Goal: Transaction & Acquisition: Purchase product/service

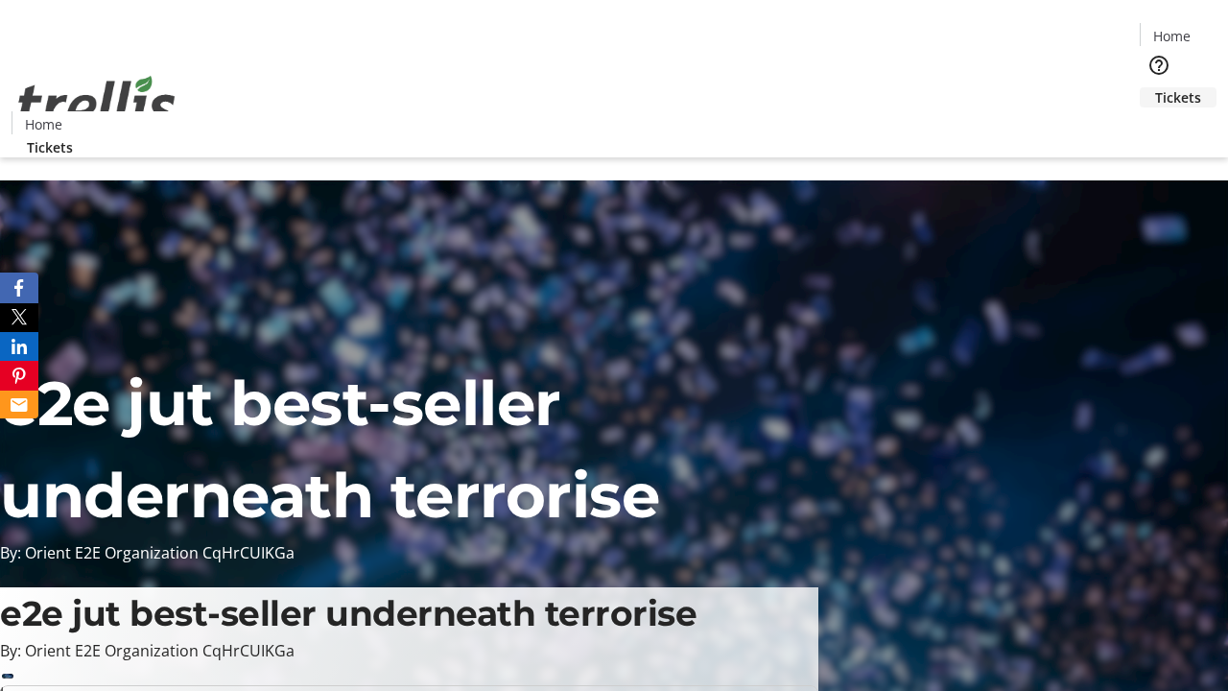
click at [1155, 87] on span "Tickets" at bounding box center [1178, 97] width 46 height 20
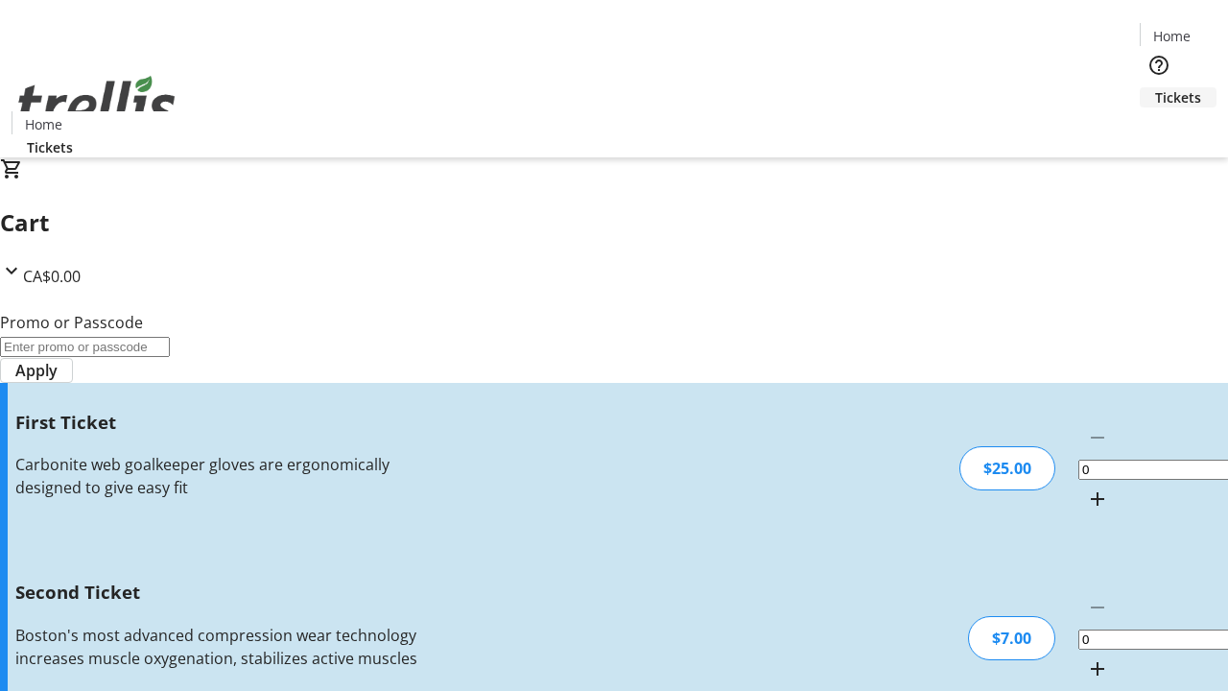
click at [1086, 487] on mat-icon "Increment by one" at bounding box center [1097, 498] width 23 height 23
type input "1"
click at [1086, 657] on mat-icon "Increment by one" at bounding box center [1097, 668] width 23 height 23
type input "2"
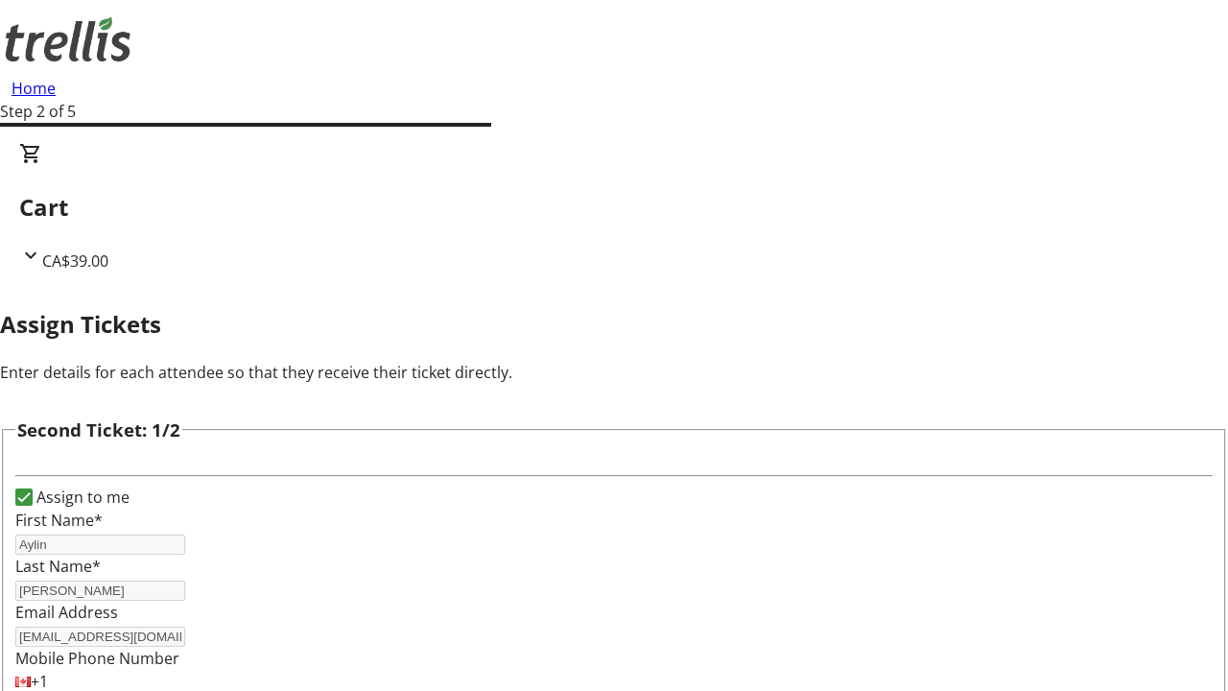
type input "Aylin"
type input "[PERSON_NAME]"
type input "[EMAIL_ADDRESS][DOMAIN_NAME]"
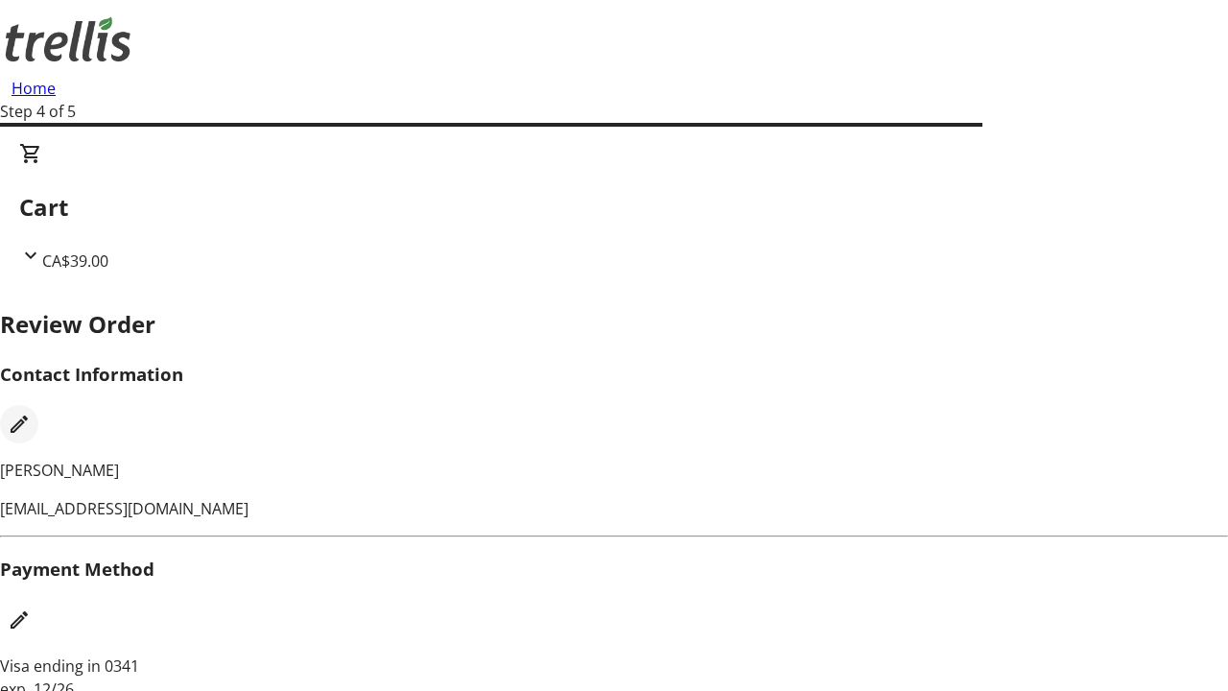
click at [31, 412] on mat-icon "Edit Contact Information" at bounding box center [19, 423] width 23 height 23
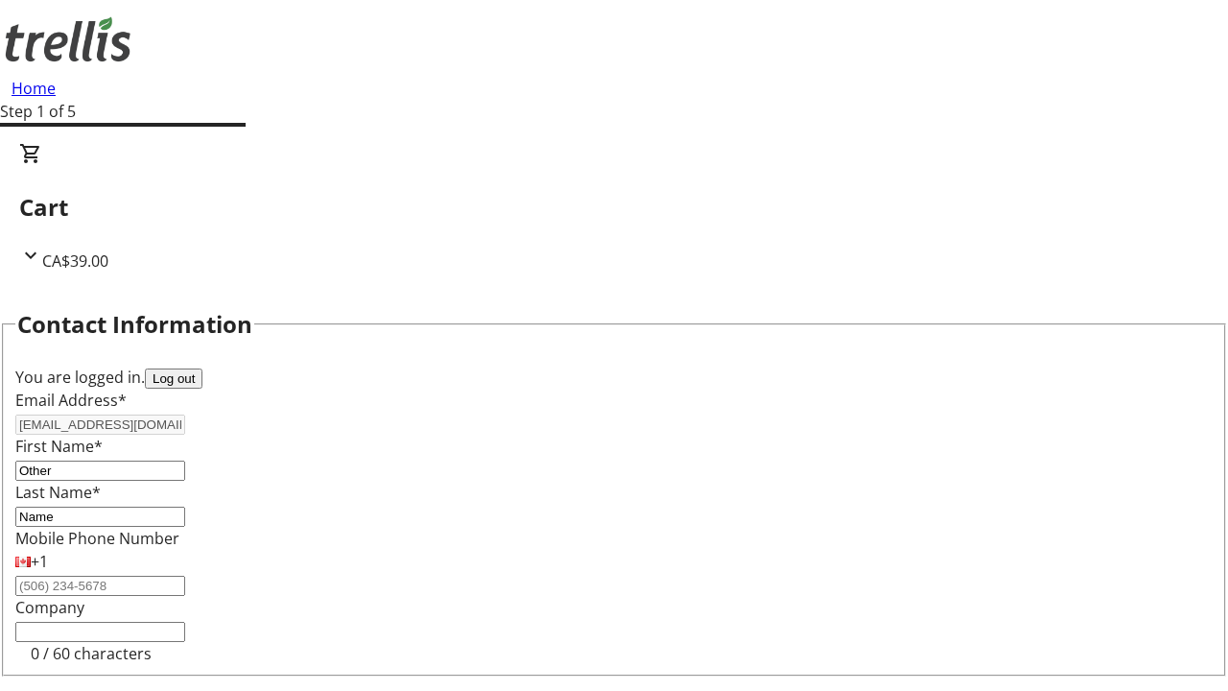
type input "Name"
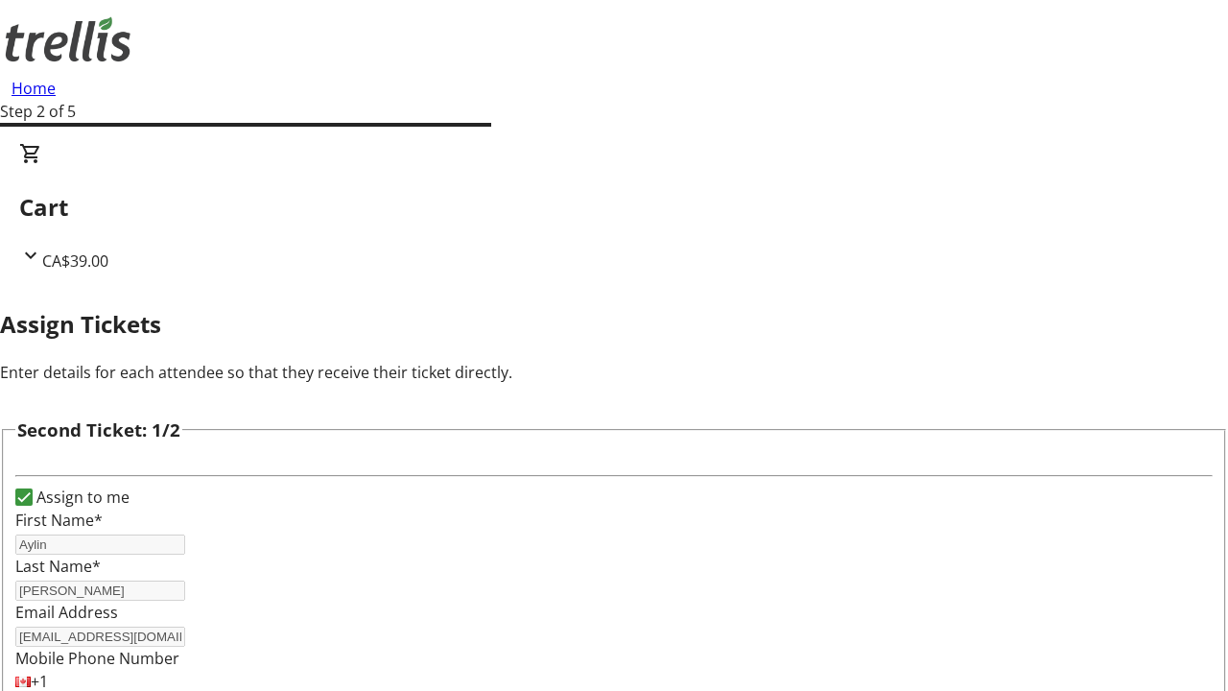
type input "New"
type input "Name"
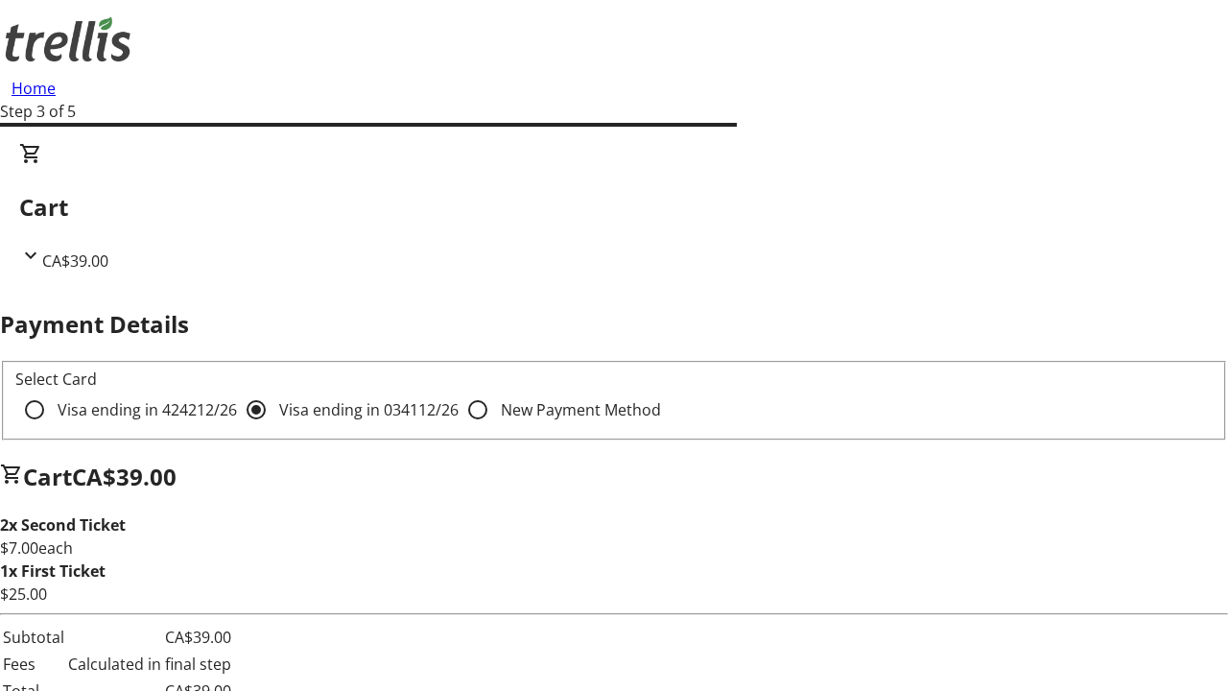
click at [54, 390] on input "Visa ending in 4242 12/26" at bounding box center [34, 409] width 38 height 38
radio input "true"
